Goal: Transaction & Acquisition: Obtain resource

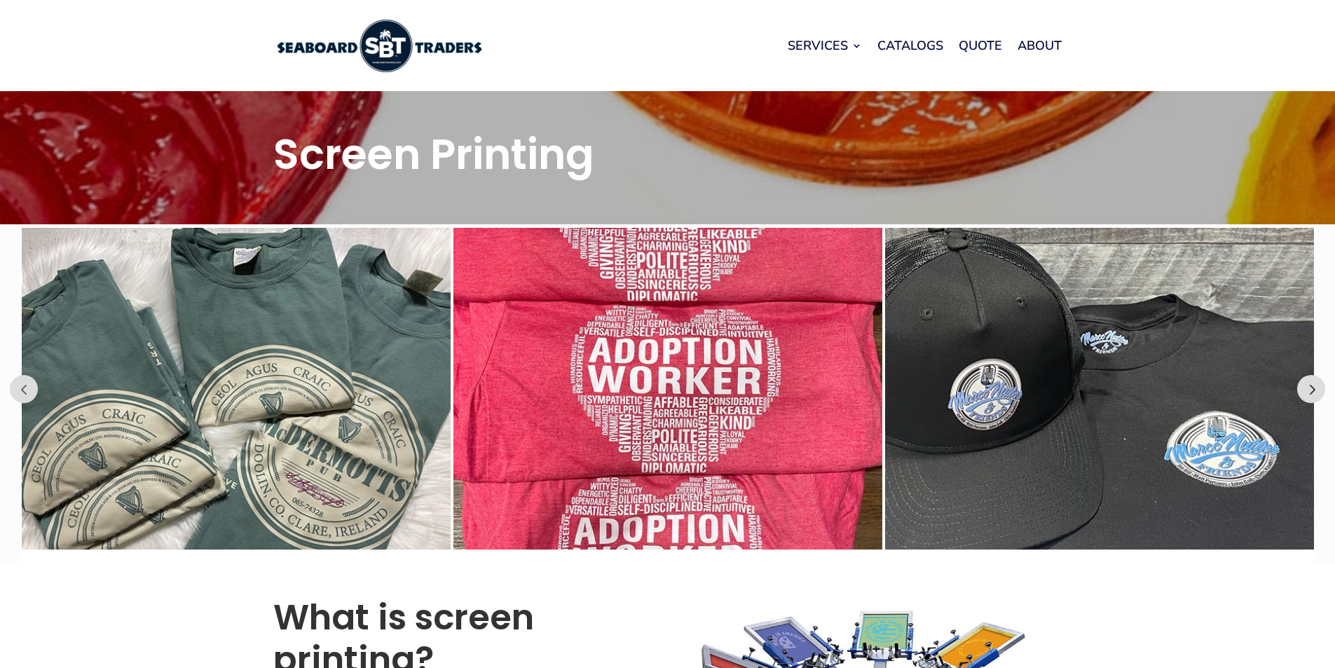
click at [1314, 388] on button "Prev" at bounding box center [1312, 389] width 28 height 28
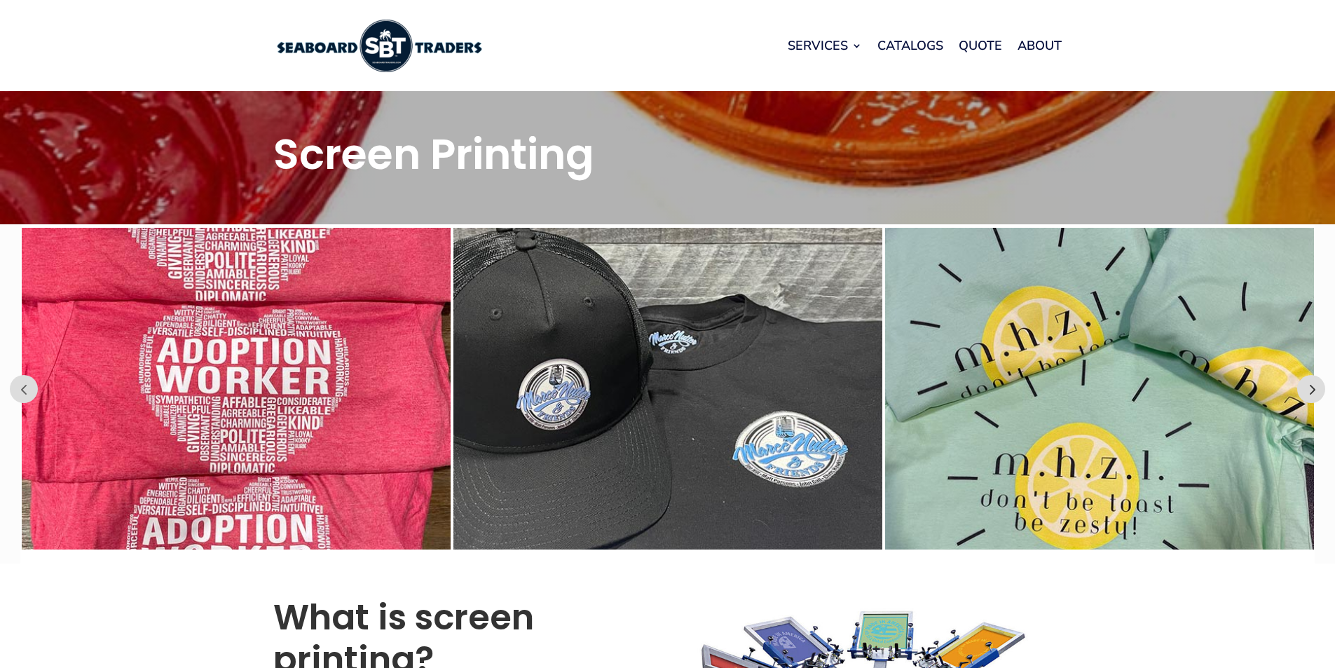
click at [1313, 388] on button "Prev" at bounding box center [1312, 389] width 28 height 28
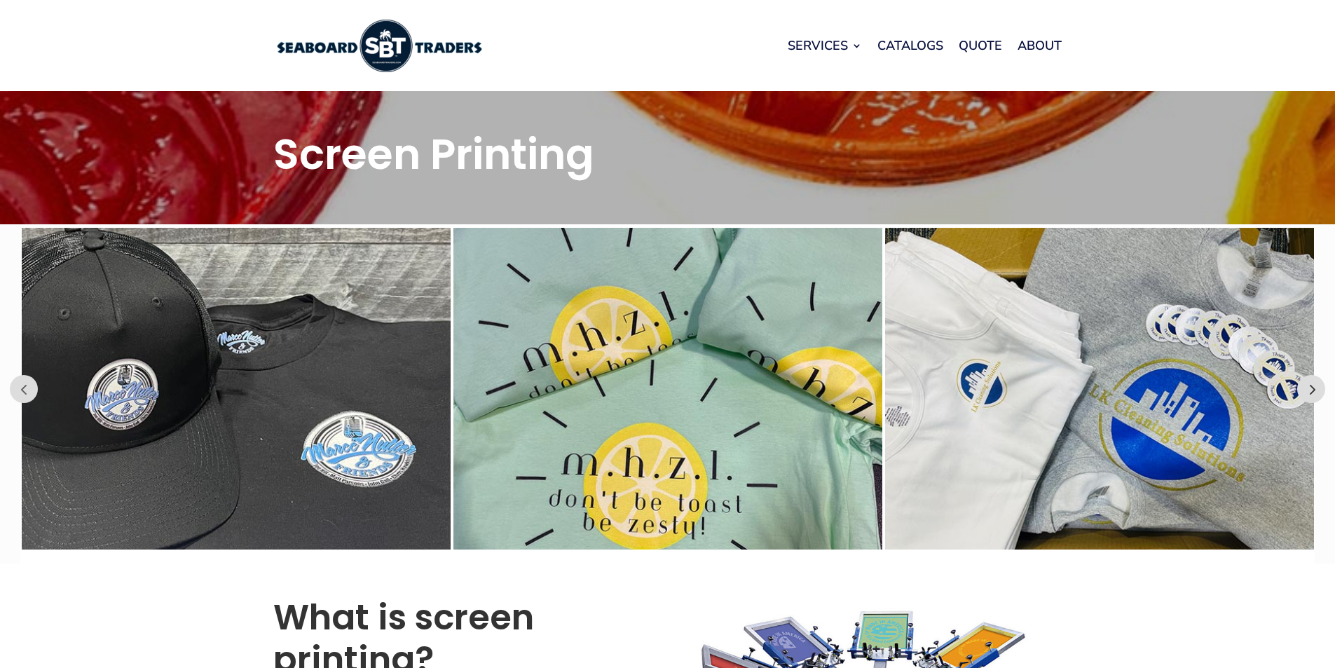
click at [1313, 388] on button "Prev" at bounding box center [1312, 389] width 28 height 28
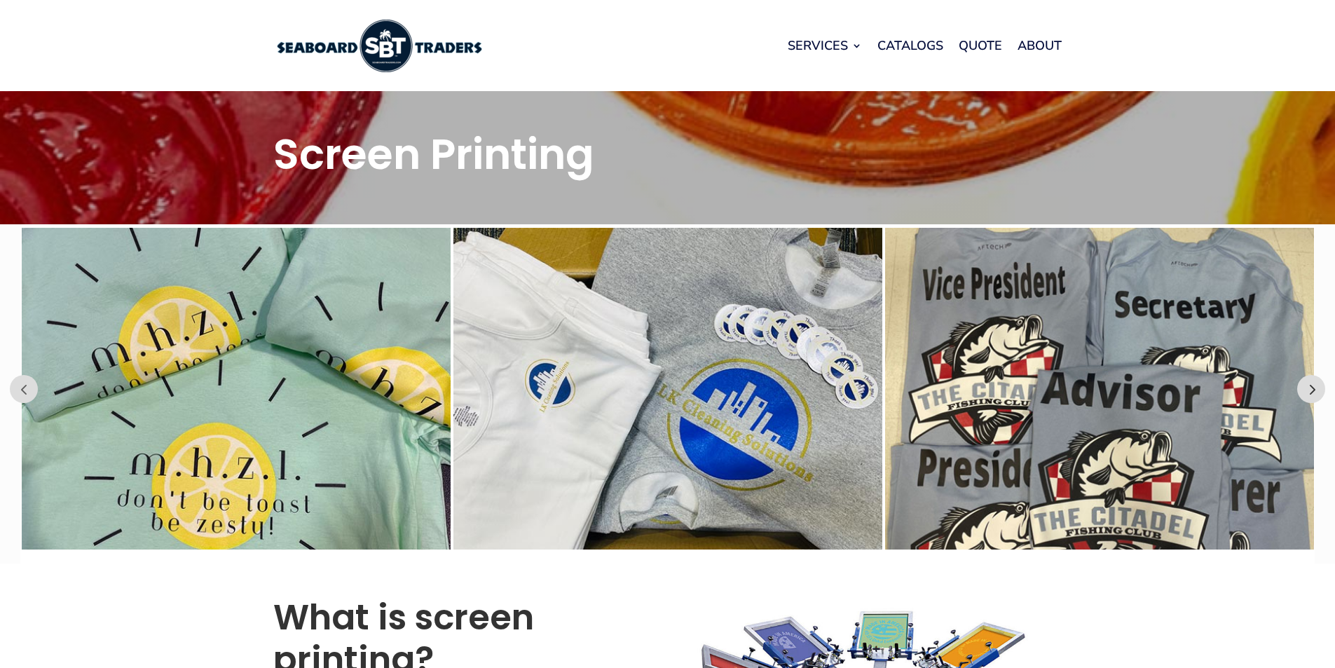
click at [1313, 388] on button "Prev" at bounding box center [1312, 389] width 28 height 28
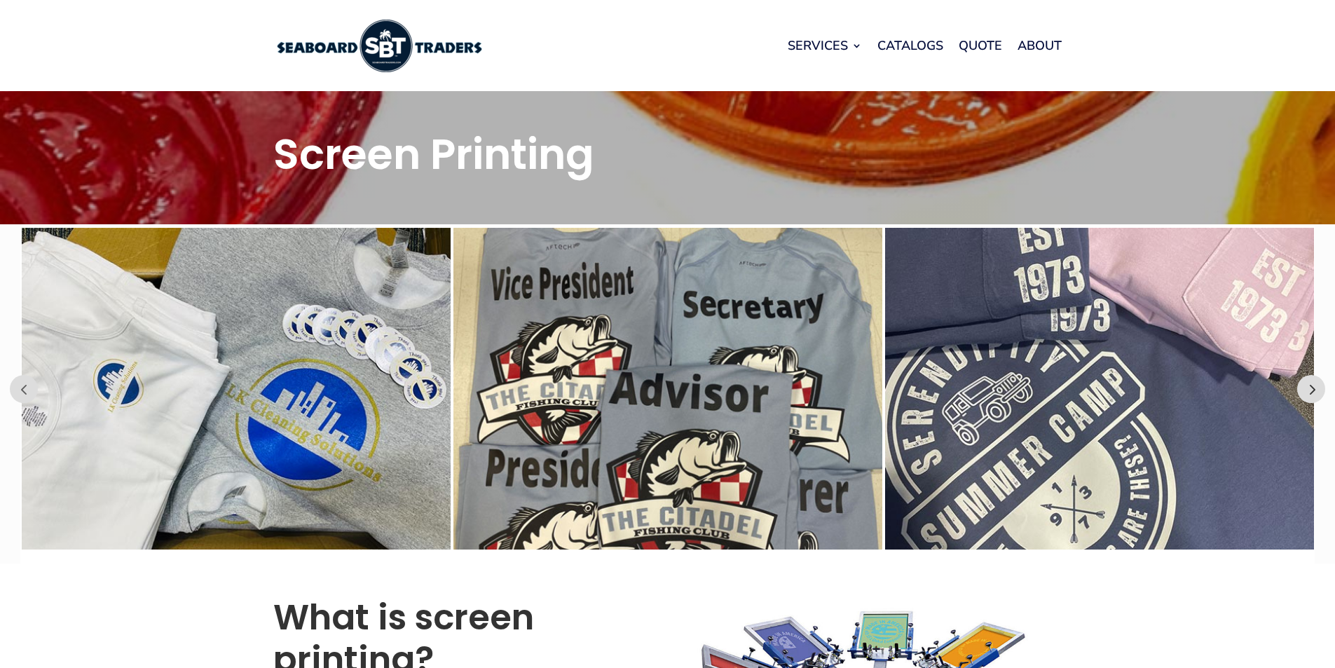
click at [1313, 388] on button "Prev" at bounding box center [1312, 389] width 28 height 28
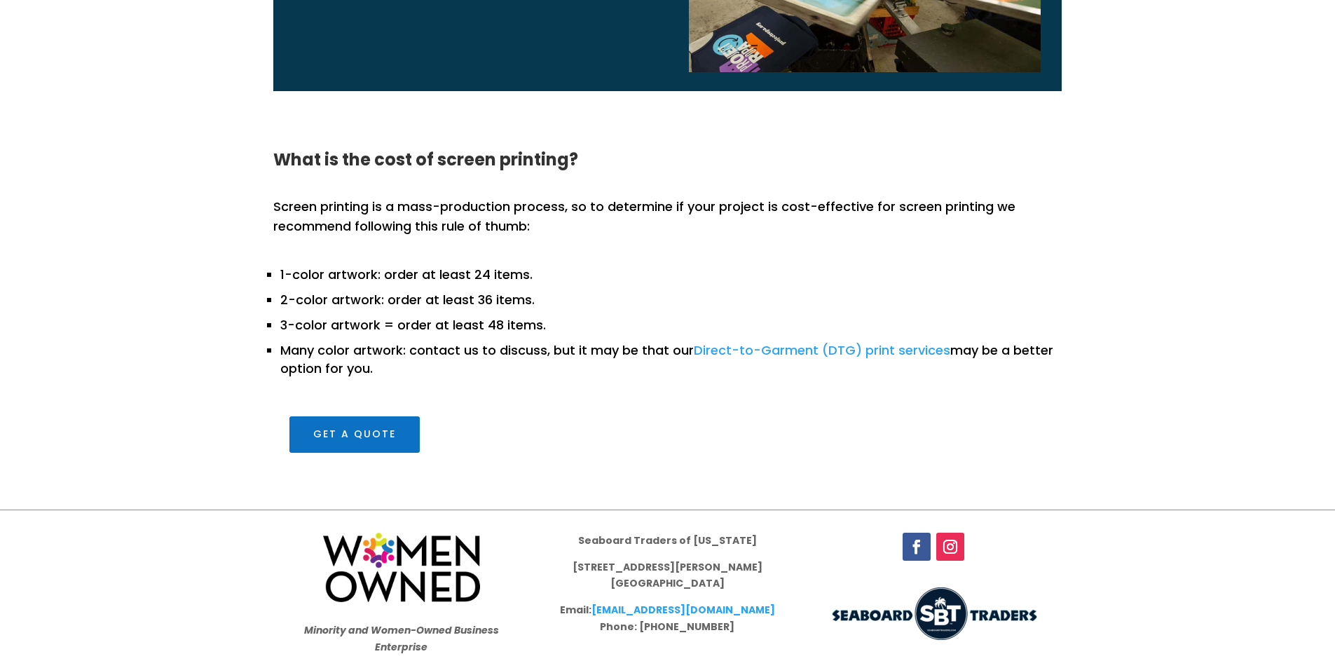
scroll to position [1789, 0]
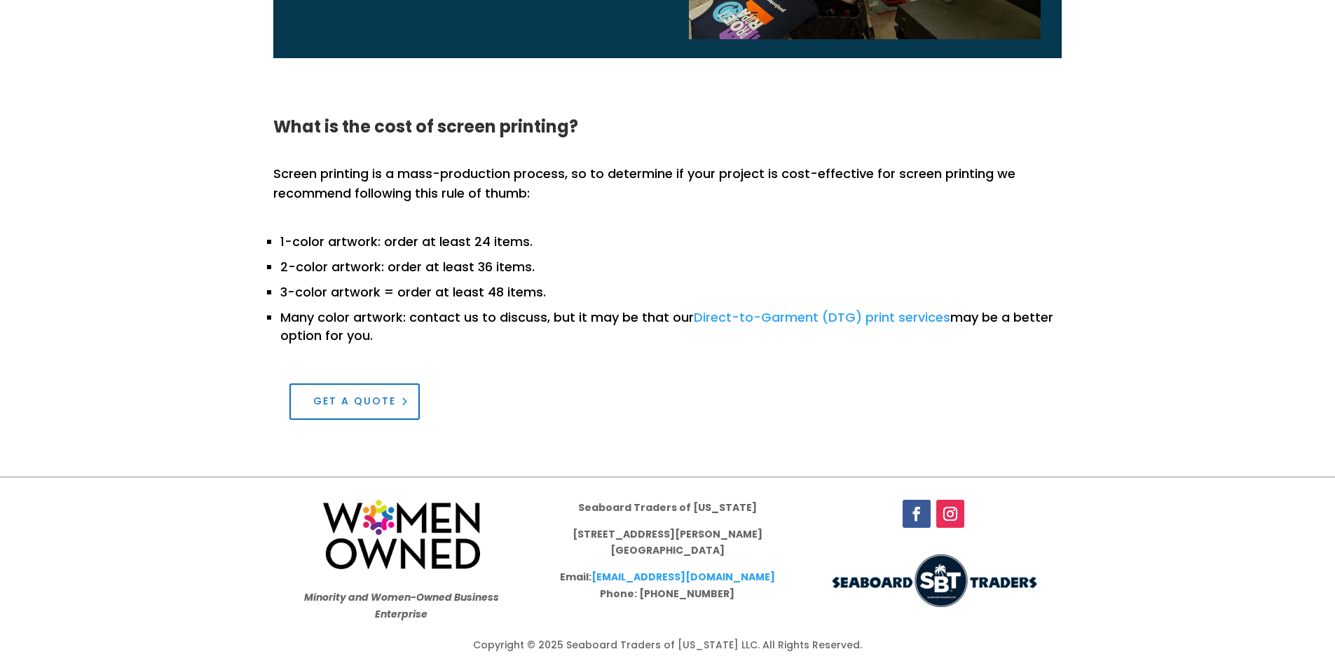
click at [367, 401] on link "Get a Quote" at bounding box center [355, 401] width 130 height 36
